Goal: Contribute content: Contribute content

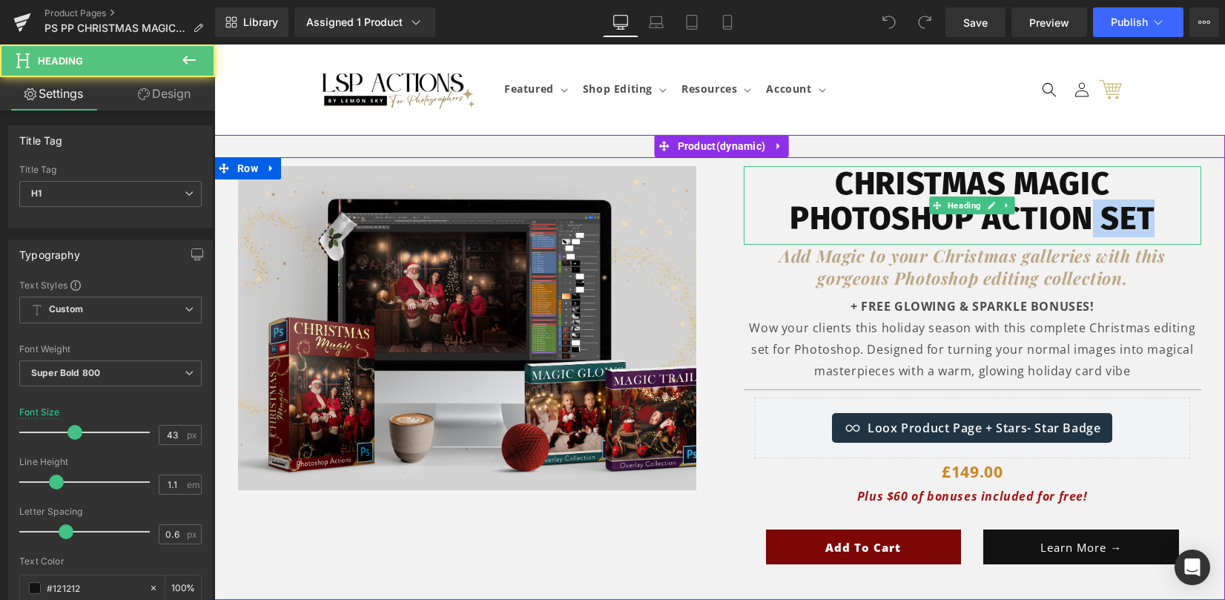
drag, startPoint x: 1134, startPoint y: 215, endPoint x: 1151, endPoint y: 216, distance: 17.8
click at [1151, 216] on h1 "Christmas Magic Photoshop Action sEt" at bounding box center [973, 201] width 458 height 70
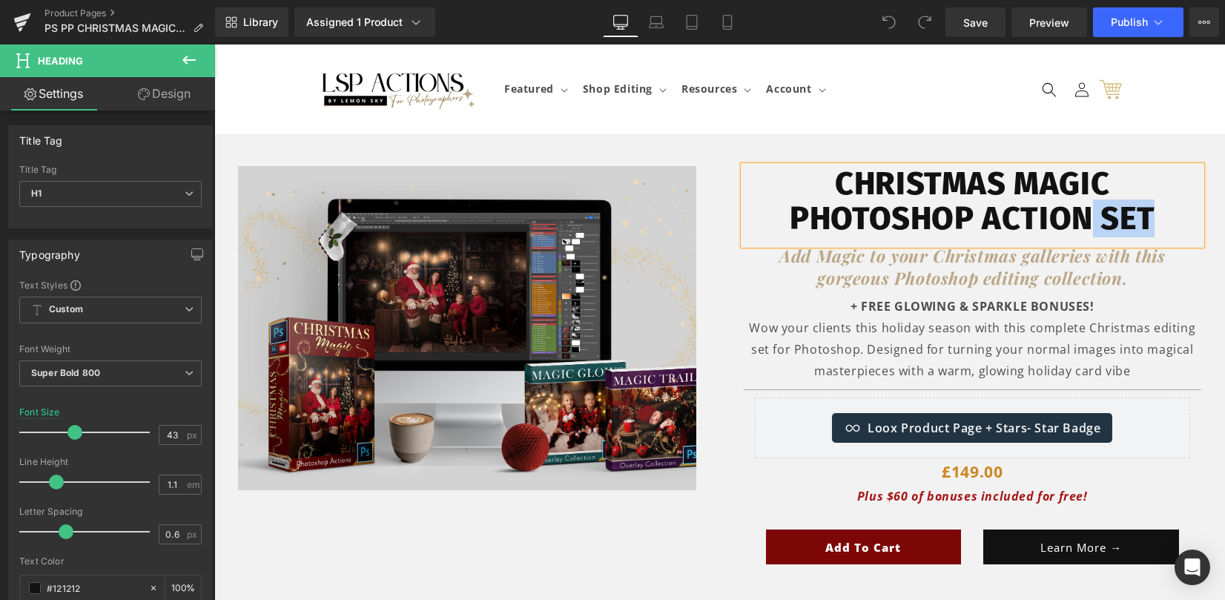
click at [1090, 213] on h1 "Christmas Magic Photoshop Action sEt" at bounding box center [973, 201] width 458 height 70
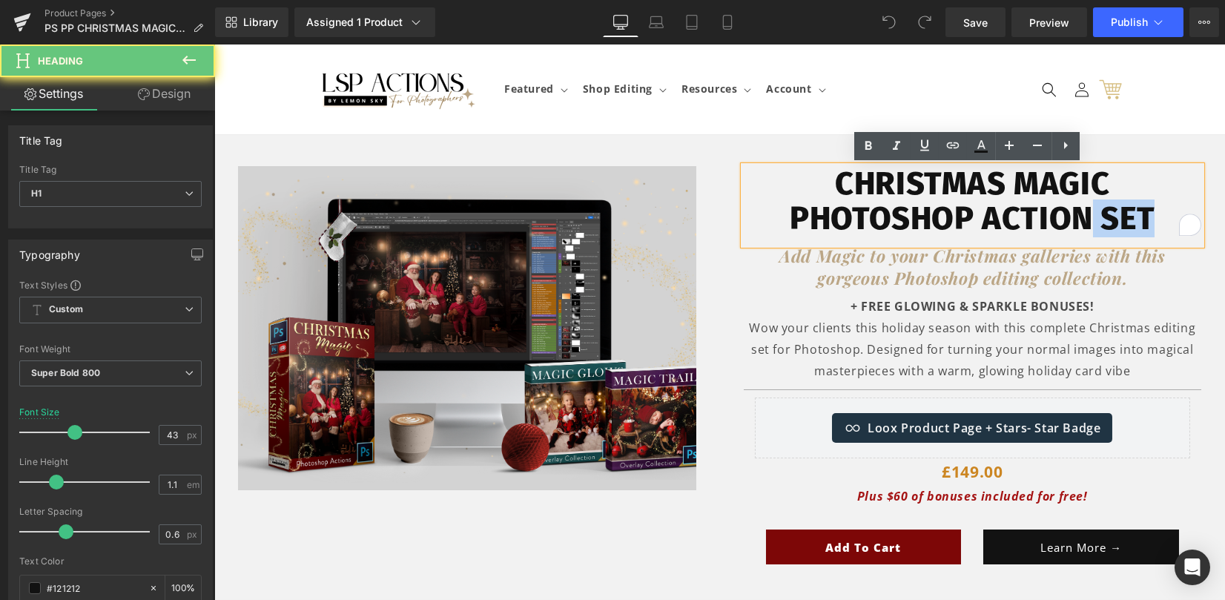
click at [1077, 216] on h1 "Christmas Magic Photoshop Action sEt" at bounding box center [973, 201] width 458 height 70
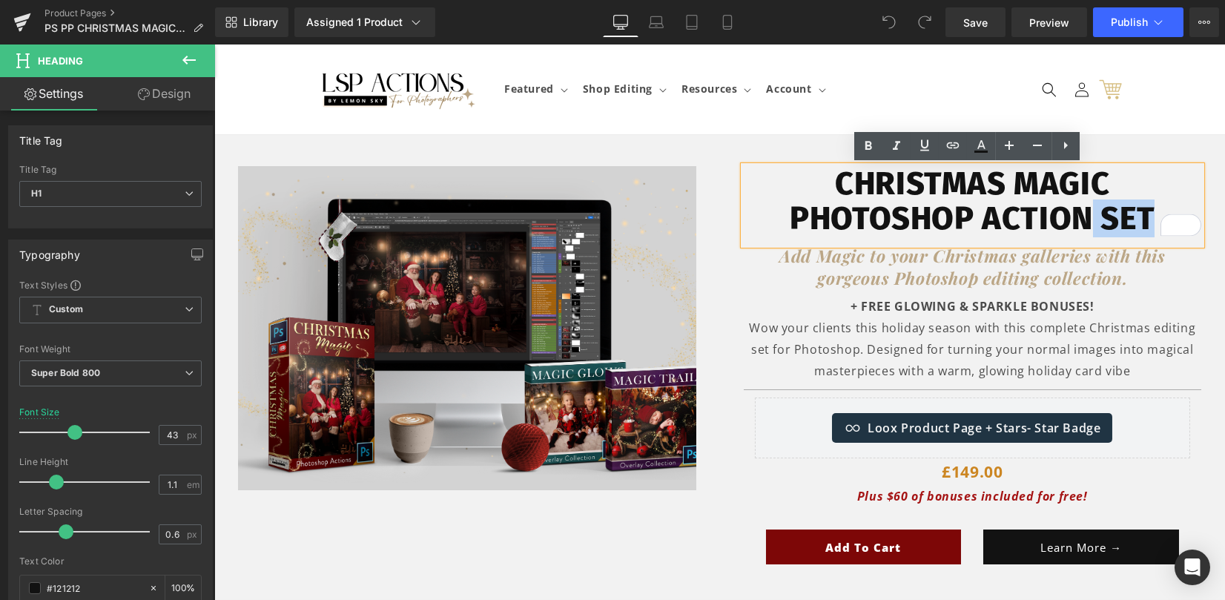
drag, startPoint x: 1087, startPoint y: 216, endPoint x: 1154, endPoint y: 216, distance: 67.5
click at [1154, 216] on h1 "Christmas Magic Photoshop Action sEt" at bounding box center [973, 201] width 458 height 70
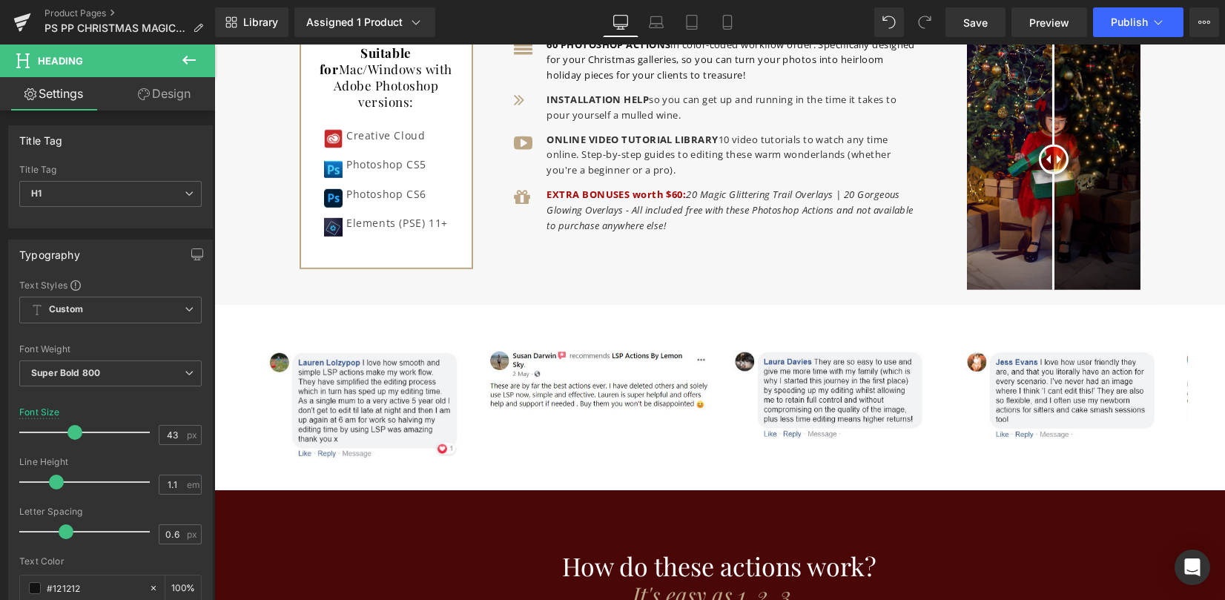
scroll to position [4576, 0]
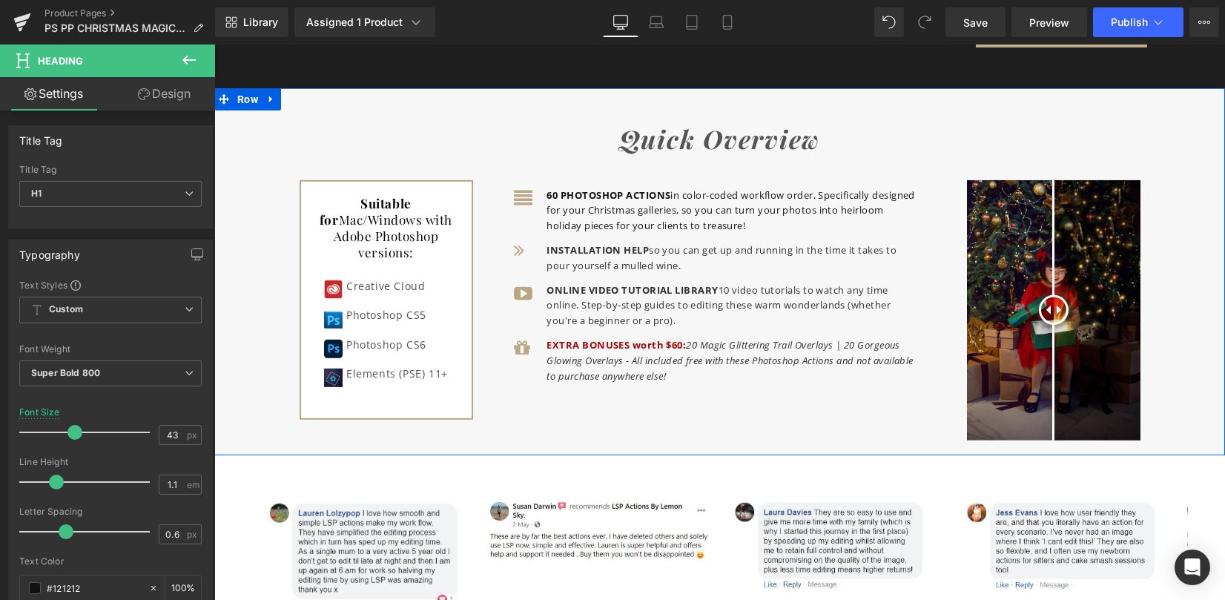
click at [704, 205] on p "60 PHOTOSHOP ACTIONS in color-coded workflow order. Specifically designed for y…" at bounding box center [732, 211] width 371 height 46
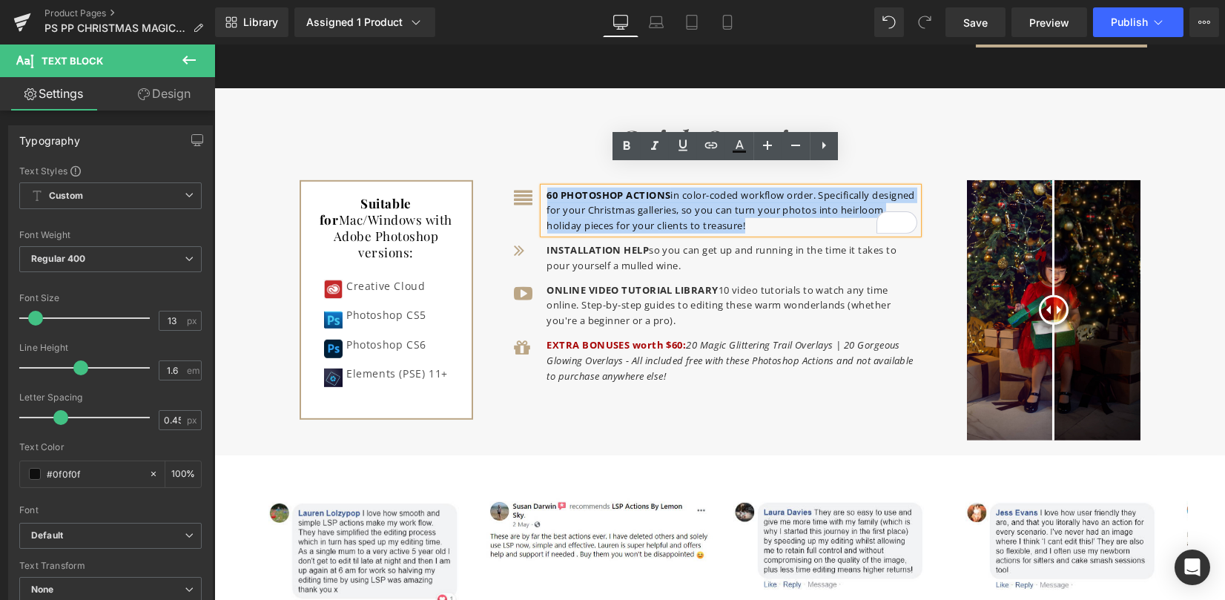
drag, startPoint x: 803, startPoint y: 200, endPoint x: 542, endPoint y: 168, distance: 263.9
click at [547, 188] on p "60 PHOTOSHOP ACTIONS in color-coded workflow order. Specifically designed for y…" at bounding box center [732, 211] width 371 height 46
copy p "60 PHOTOSHOP ACTIONS in color-coded workflow order. Specifically designed for y…"
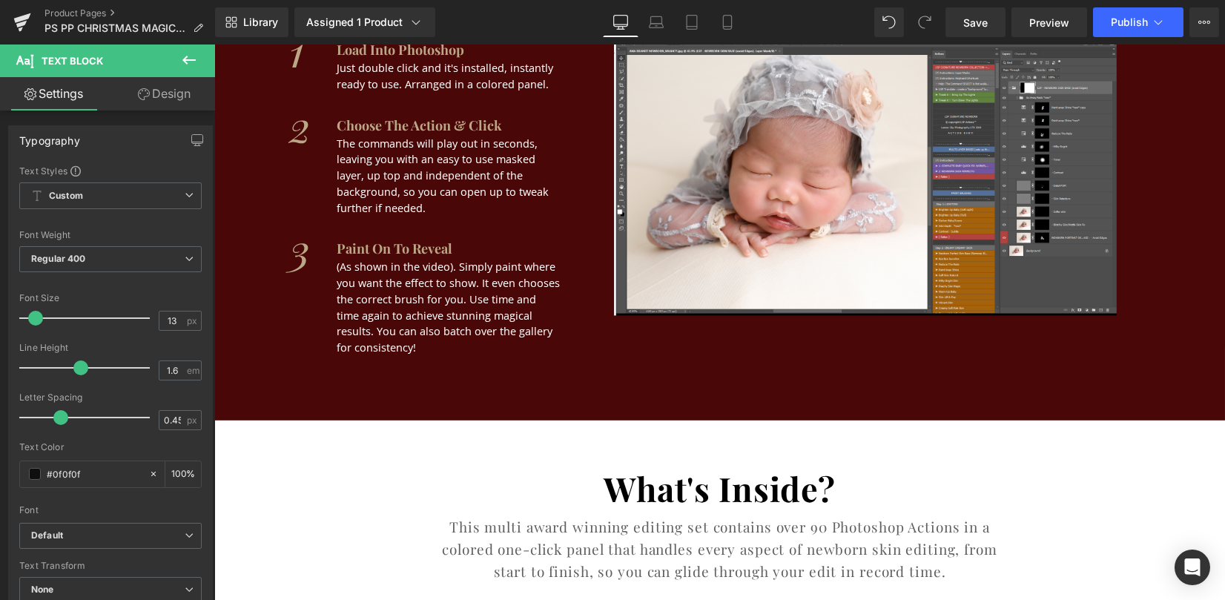
scroll to position [5674, 0]
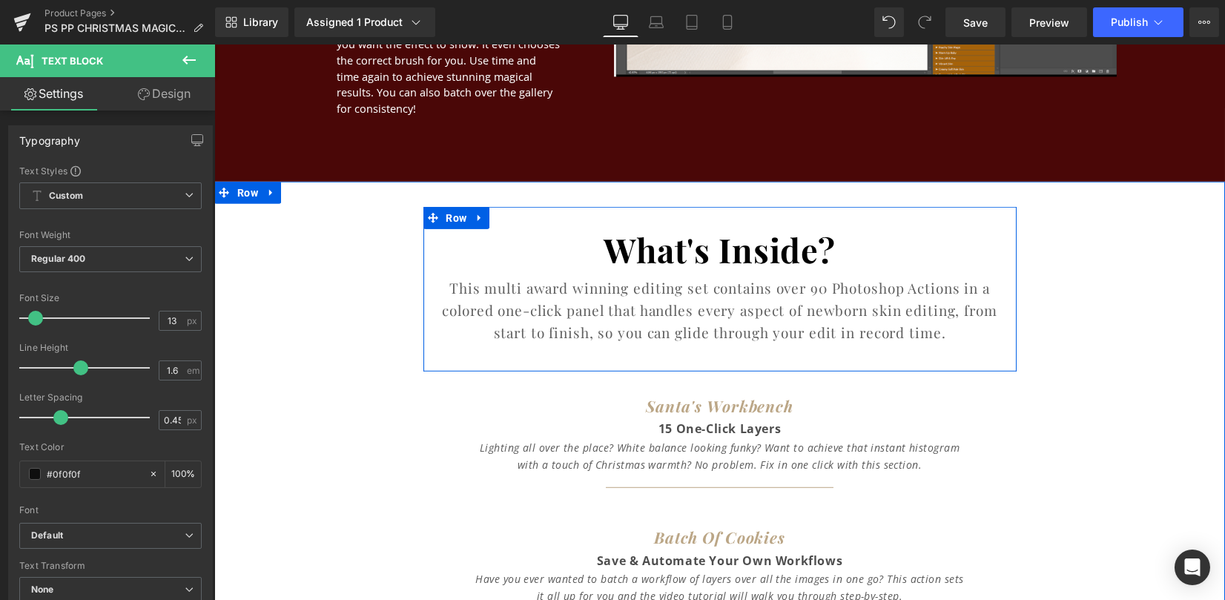
drag, startPoint x: 510, startPoint y: 299, endPoint x: 453, endPoint y: 283, distance: 59.4
click at [510, 300] on h1 "This multi award winning editing set contains over 90 Photoshop Actions in a co…" at bounding box center [720, 311] width 571 height 68
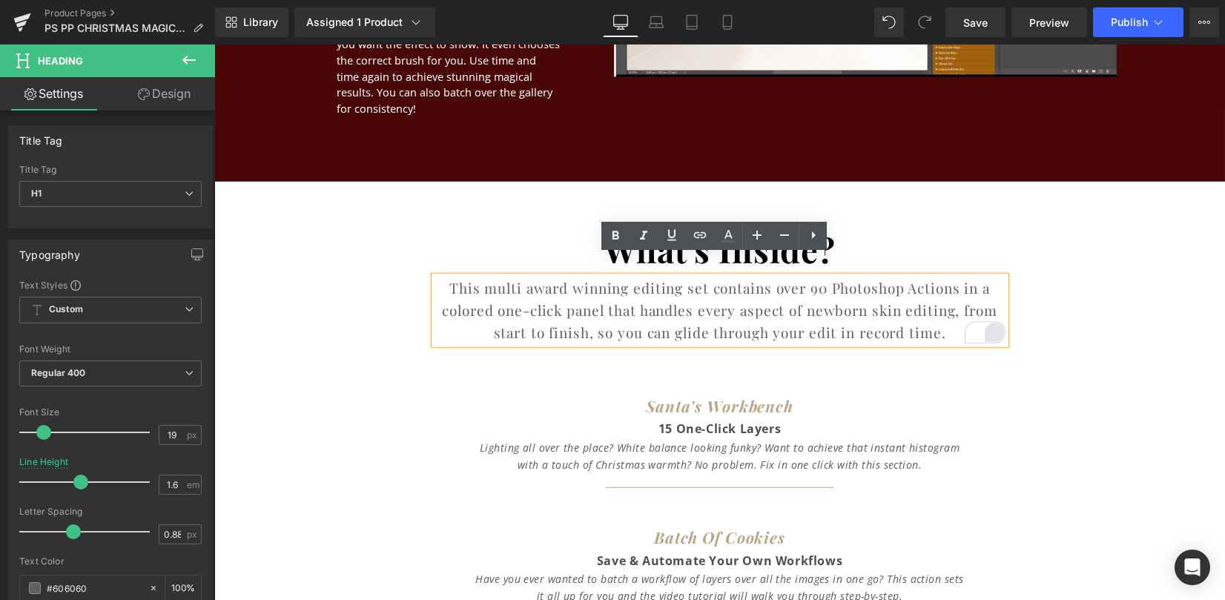
drag, startPoint x: 447, startPoint y: 269, endPoint x: 996, endPoint y: 312, distance: 550.6
click at [996, 312] on div "This multi award winning editing set contains over 90 Photoshop Actions in a co…" at bounding box center [720, 311] width 571 height 68
paste div "To enrich screen reader interactions, please activate Accessibility in Grammarl…"
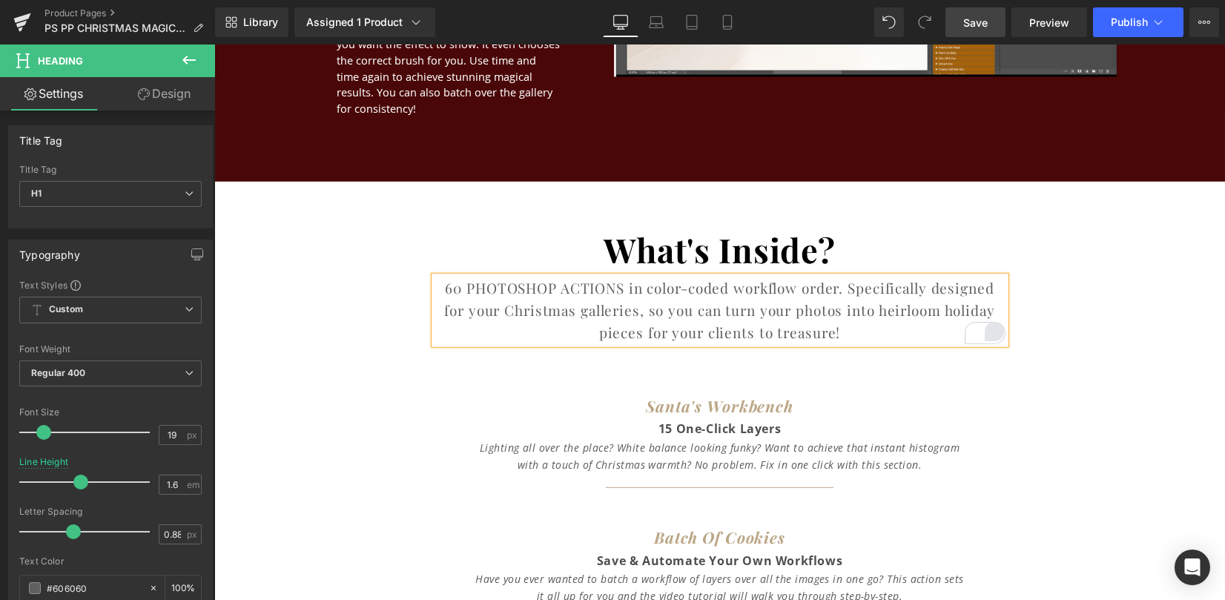
click at [986, 31] on link "Save" at bounding box center [976, 22] width 60 height 30
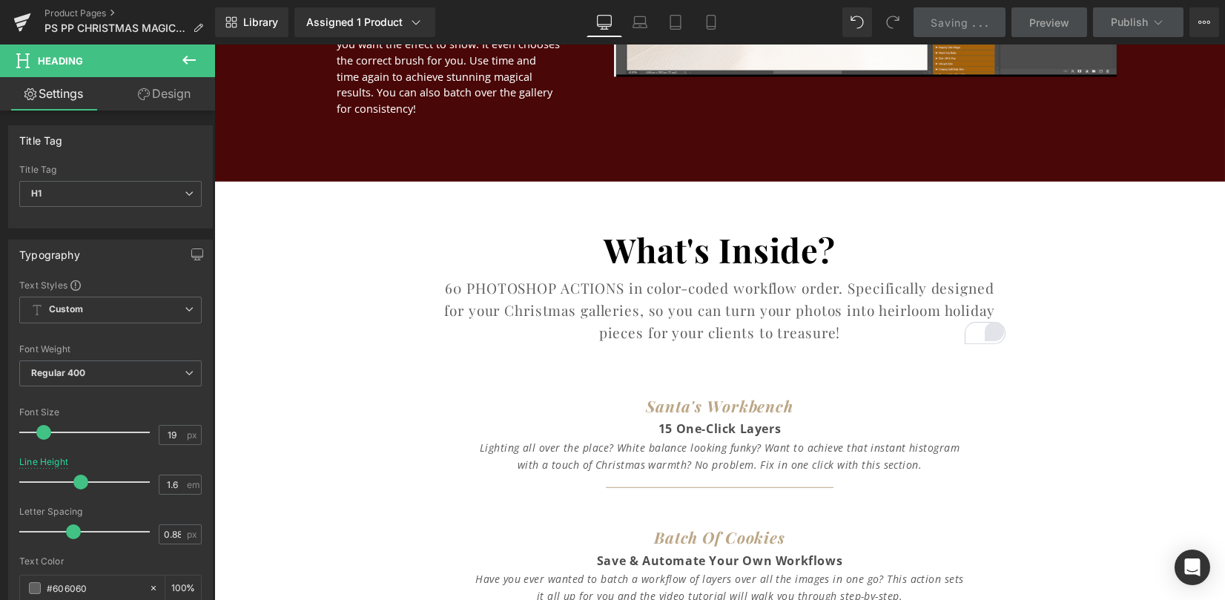
scroll to position [5872, 0]
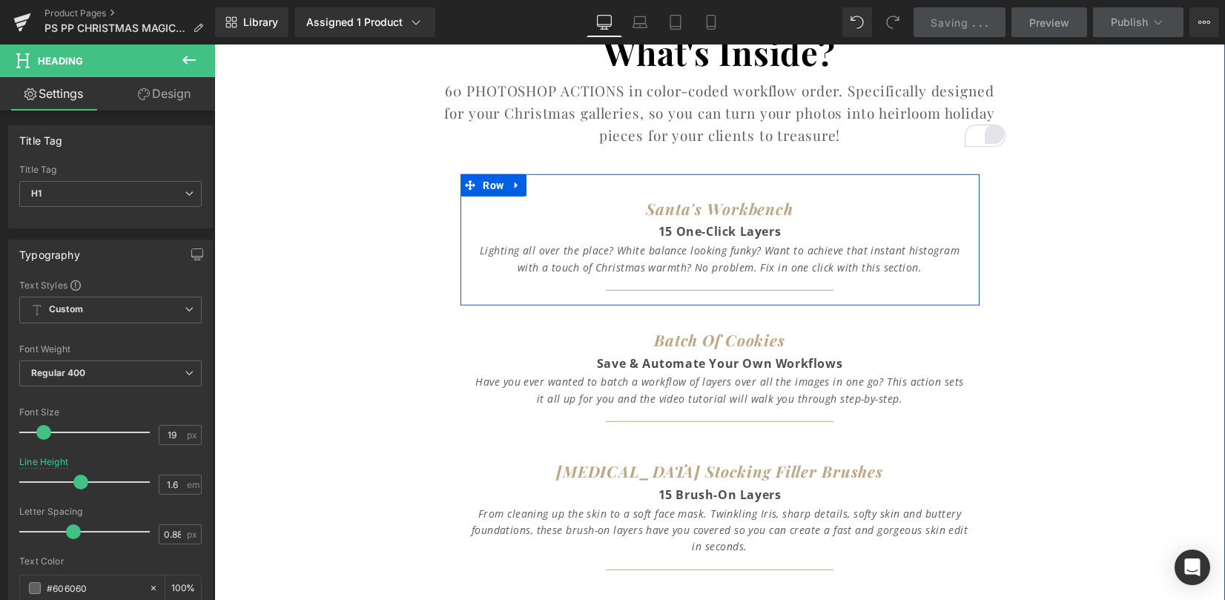
click at [967, 267] on div "Santa's Workbench 15 One-Click Layers Heading Lighting all over the place? Whit…" at bounding box center [720, 248] width 519 height 102
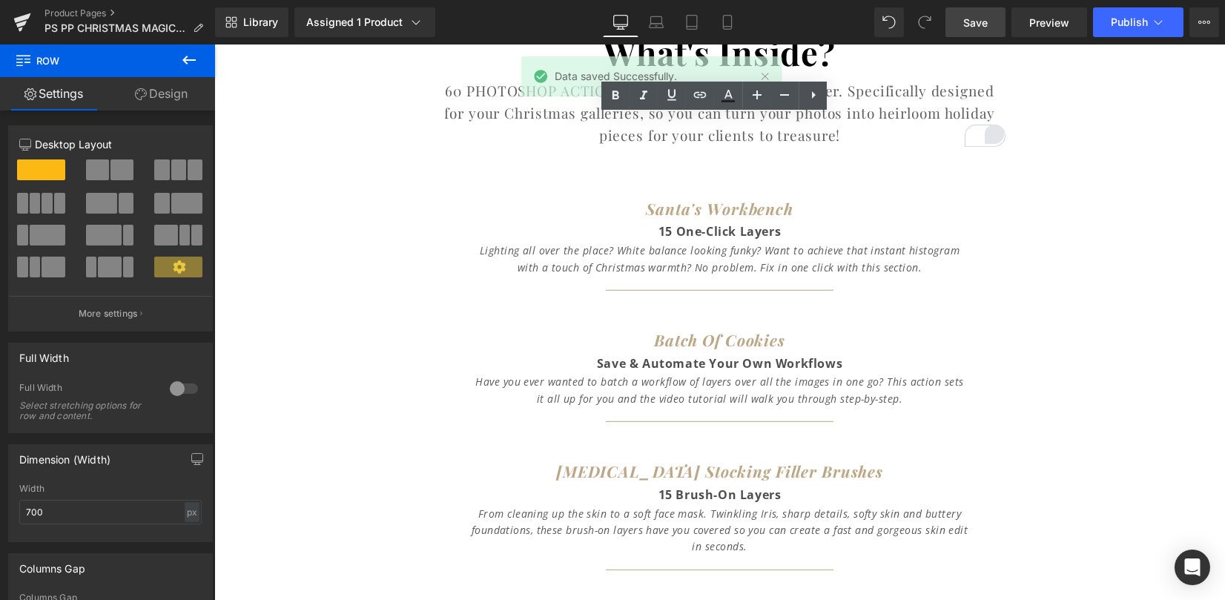
click at [988, 15] on span "Save" at bounding box center [976, 23] width 24 height 16
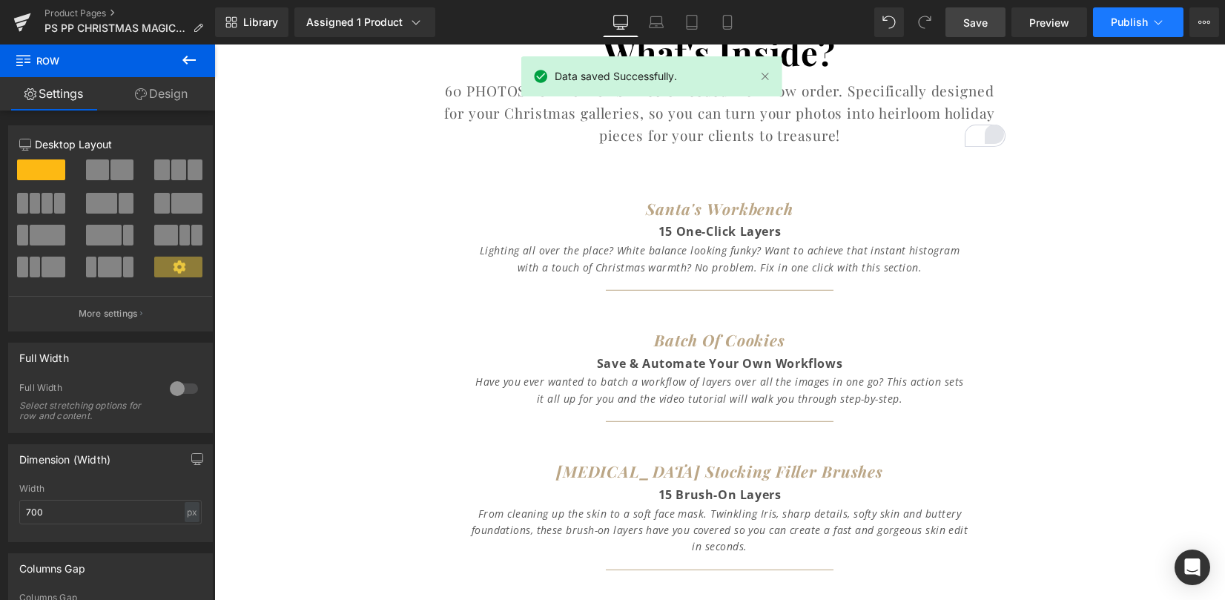
click at [1144, 24] on span "Publish" at bounding box center [1129, 22] width 37 height 12
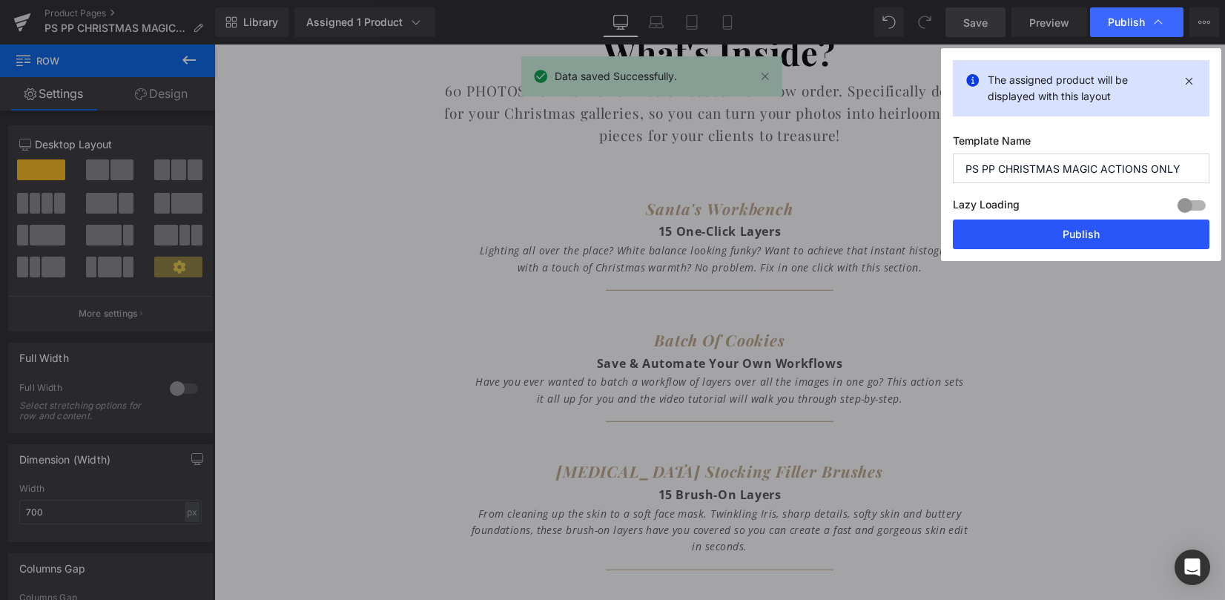
click at [1045, 241] on button "Publish" at bounding box center [1081, 235] width 257 height 30
